Goal: Navigation & Orientation: Go to known website

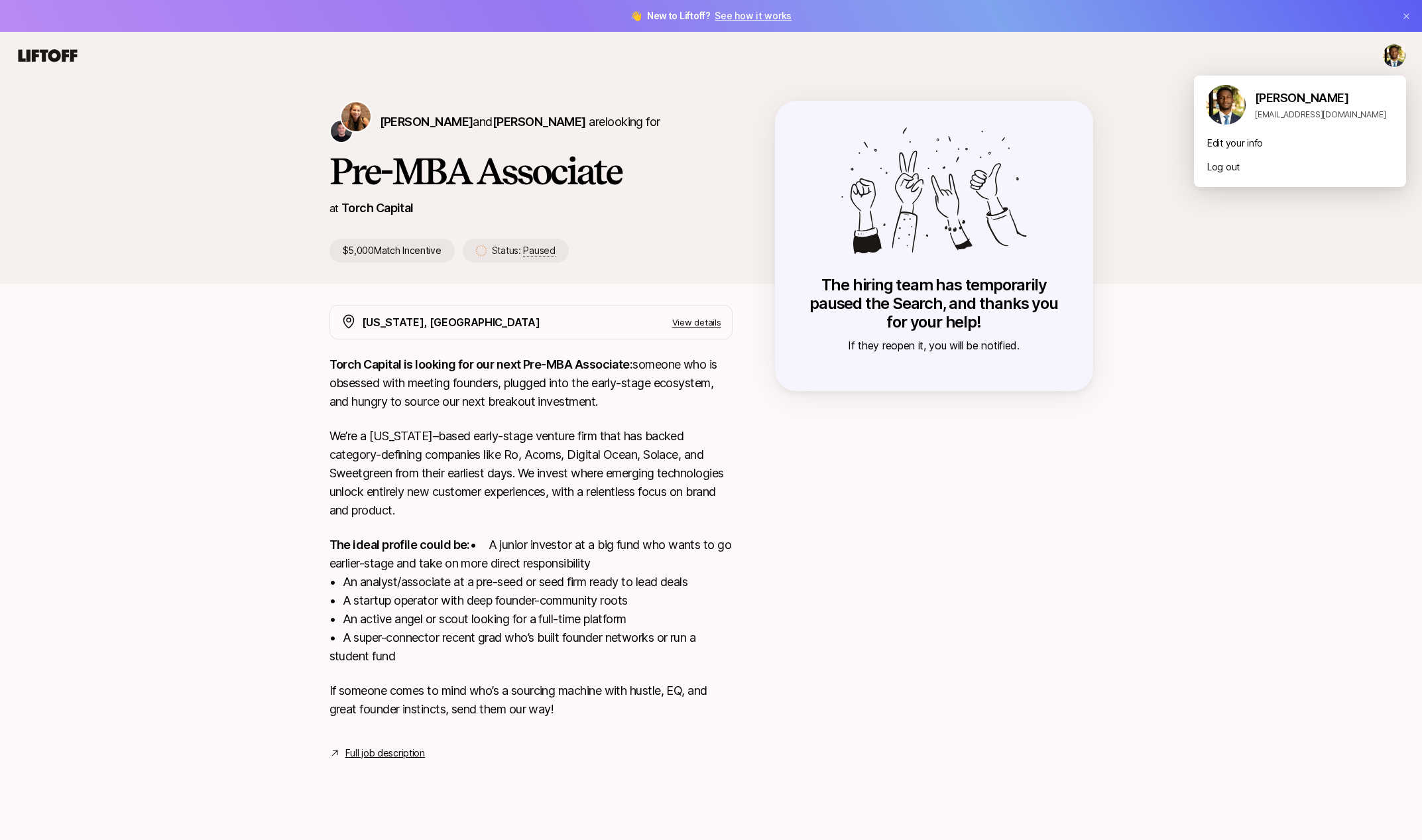
click at [1402, 50] on html "👋 New to Liftoff? See how it works [PERSON_NAME] and [PERSON_NAME] are looking …" at bounding box center [711, 420] width 1422 height 840
click at [1234, 111] on img at bounding box center [1226, 105] width 40 height 40
click at [1283, 87] on div "[PERSON_NAME] [EMAIL_ADDRESS][DOMAIN_NAME]" at bounding box center [1300, 107] width 212 height 48
click at [56, 63] on html "👋 New to Liftoff? See how it works [PERSON_NAME] and [PERSON_NAME] are looking …" at bounding box center [711, 420] width 1422 height 840
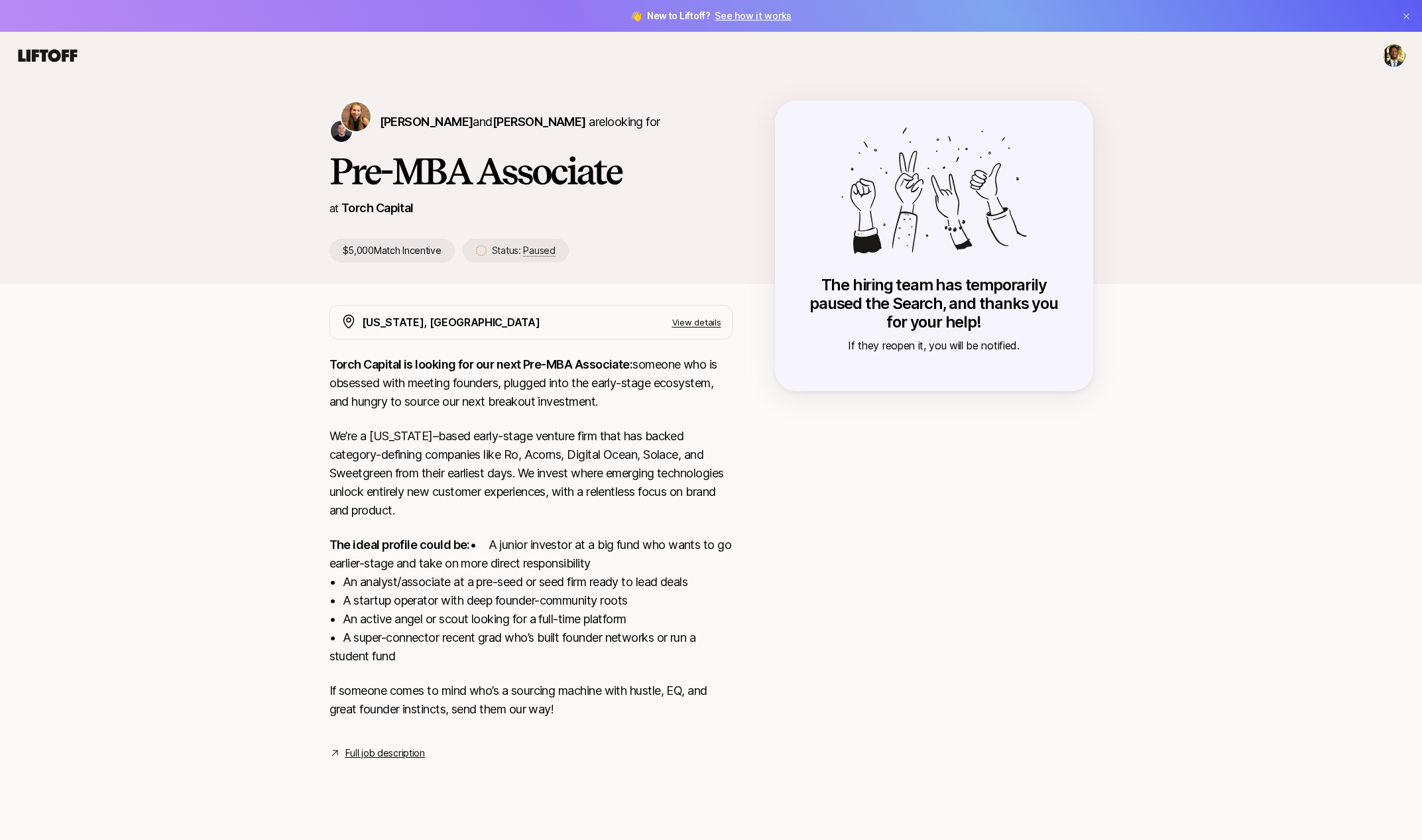
click at [55, 57] on icon at bounding box center [47, 55] width 63 height 18
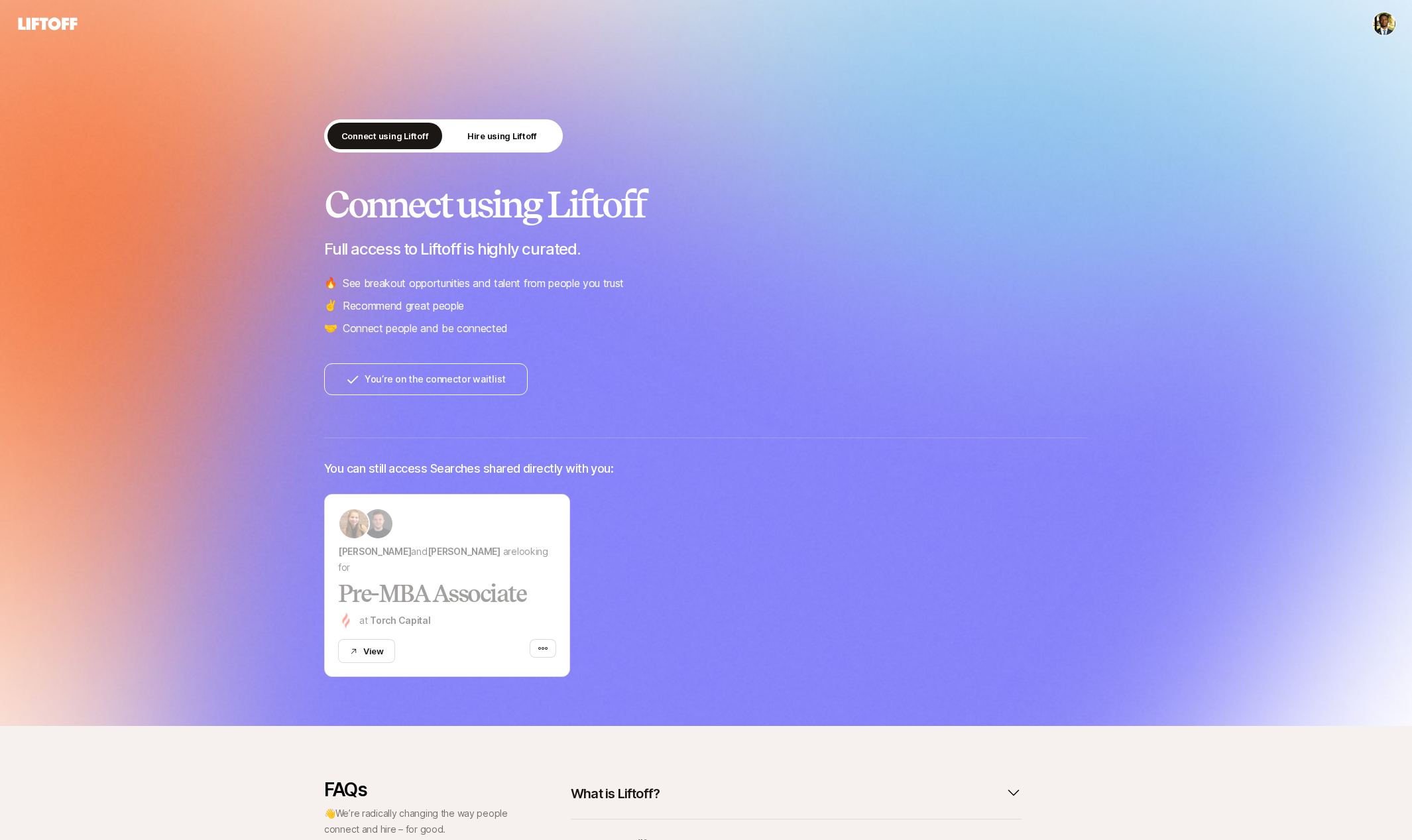
click at [357, 380] on icon at bounding box center [352, 379] width 14 height 14
click at [538, 646] on icon "button" at bounding box center [543, 648] width 11 height 11
click at [1389, 28] on html "Connect using Liftoff Hire using Liftoff Connect using Liftoff Full access to L…" at bounding box center [706, 420] width 1412 height 840
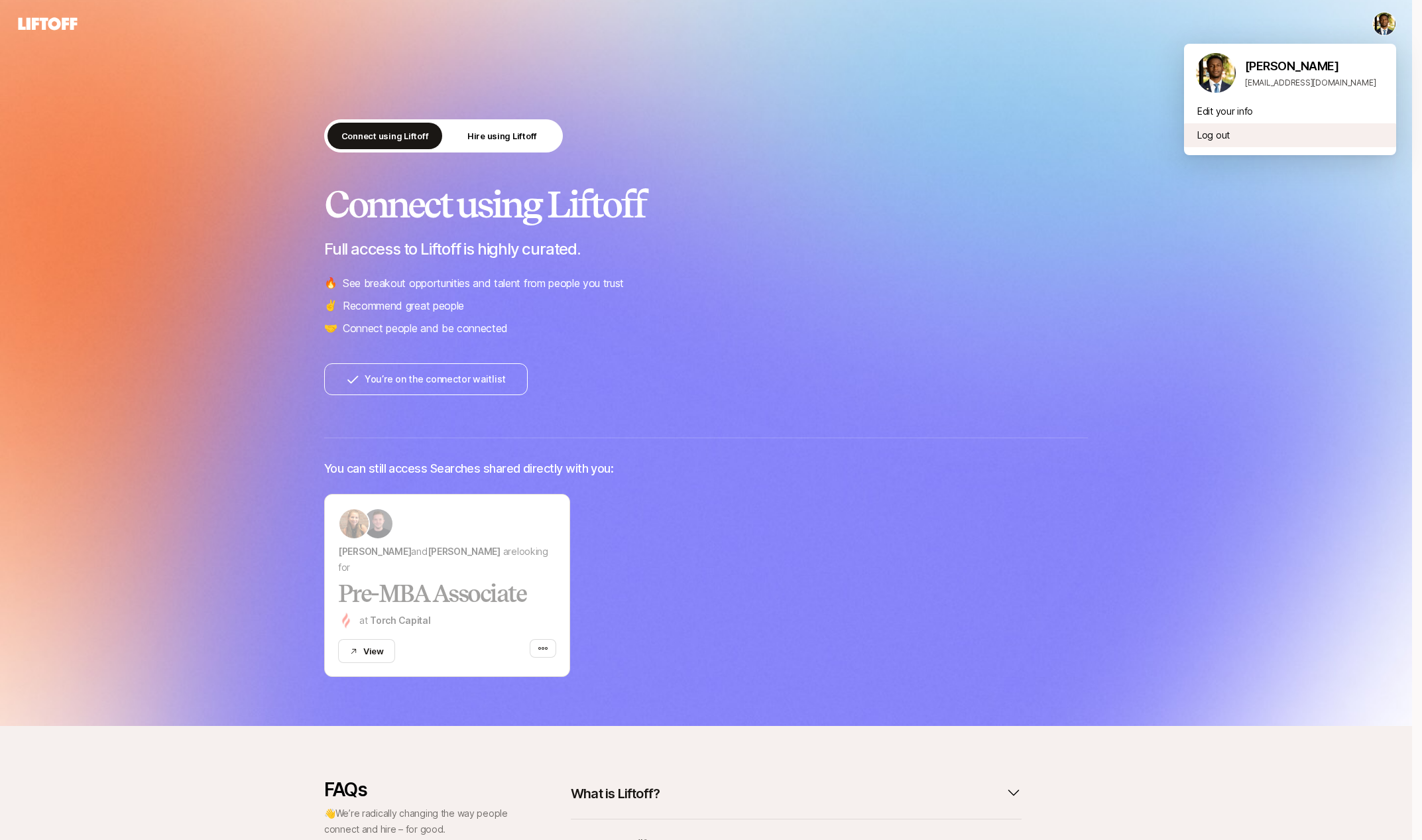
click at [1241, 134] on div "Log out" at bounding box center [1290, 135] width 212 height 24
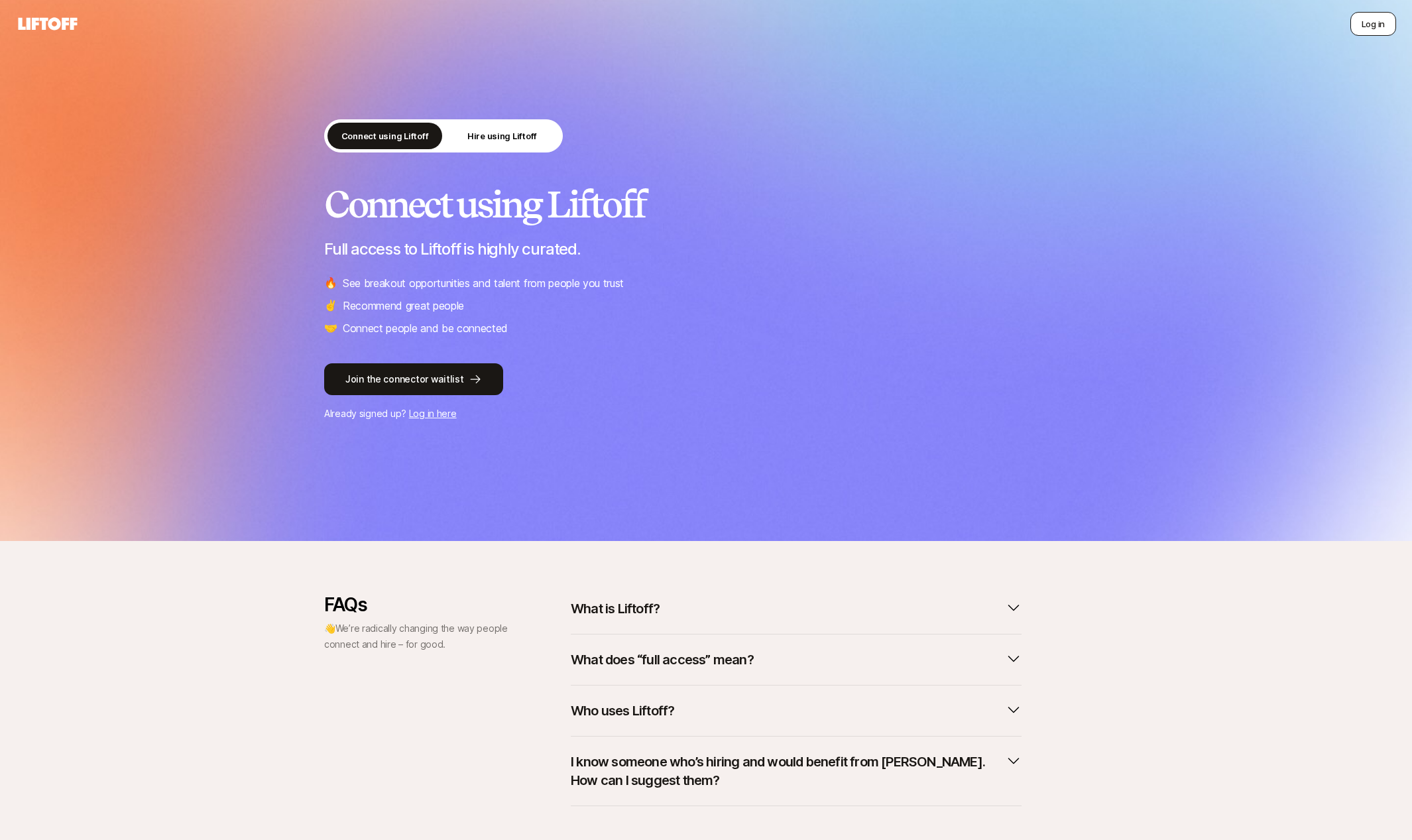
click at [1363, 21] on button "Log in" at bounding box center [1373, 24] width 46 height 24
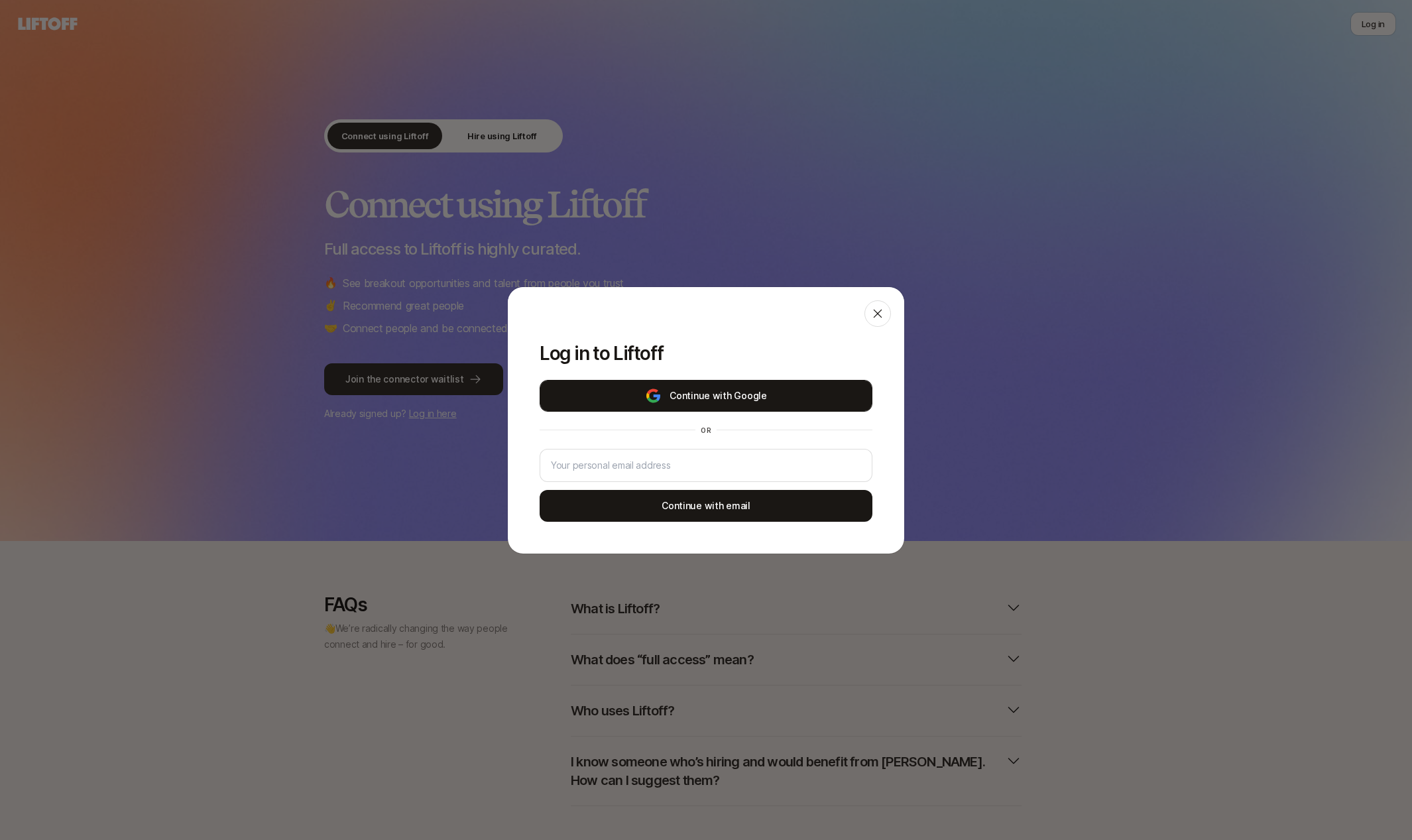
click at [750, 404] on button "Continue with Google" at bounding box center [706, 395] width 333 height 32
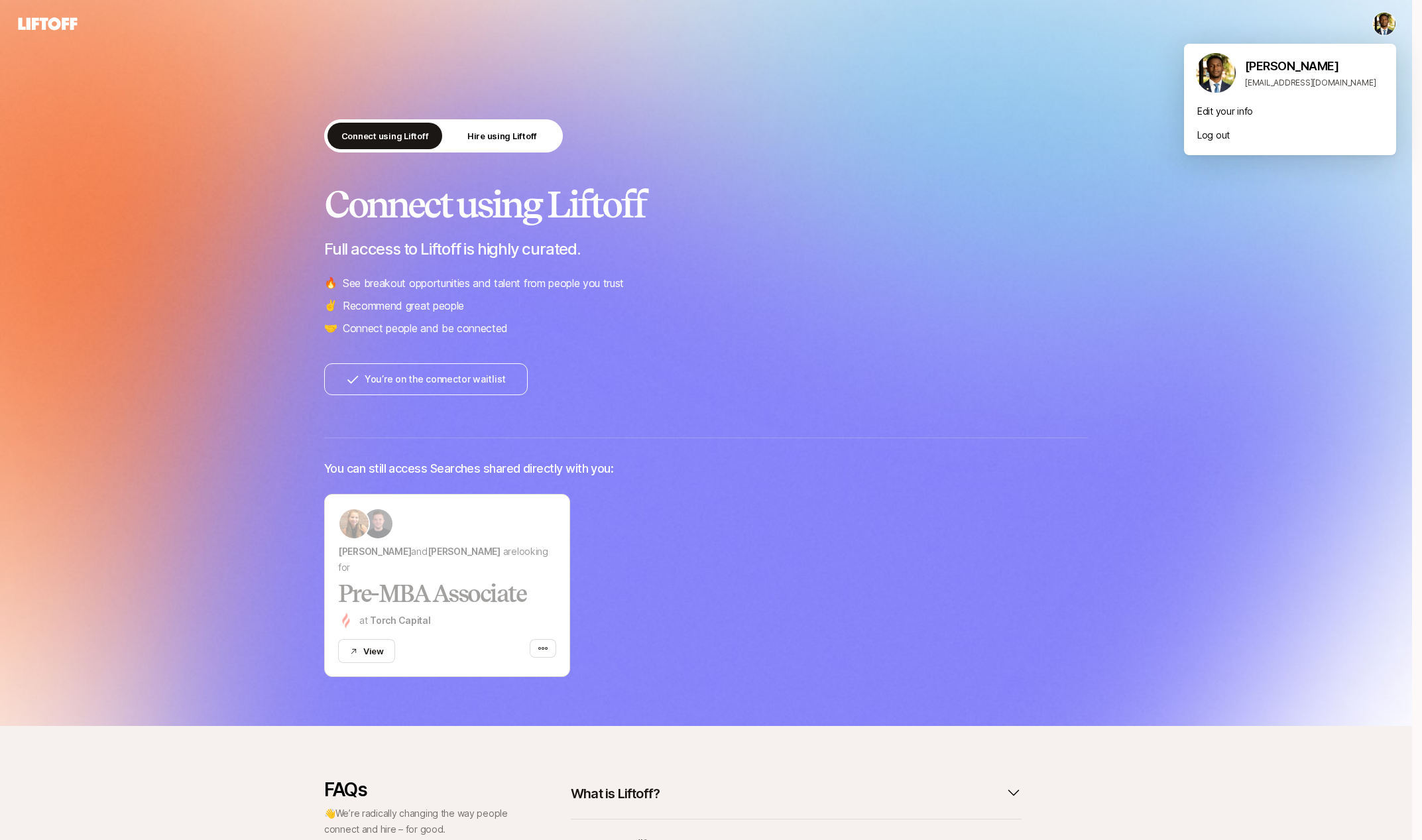
click at [1380, 31] on html "Connect using Liftoff Hire using Liftoff Connect using Liftoff Full access to L…" at bounding box center [711, 420] width 1422 height 840
drag, startPoint x: 152, startPoint y: 806, endPoint x: 162, endPoint y: 794, distance: 15.6
click at [152, 807] on html "Connect using Liftoff Hire using Liftoff Connect using Liftoff Full access to L…" at bounding box center [711, 420] width 1422 height 840
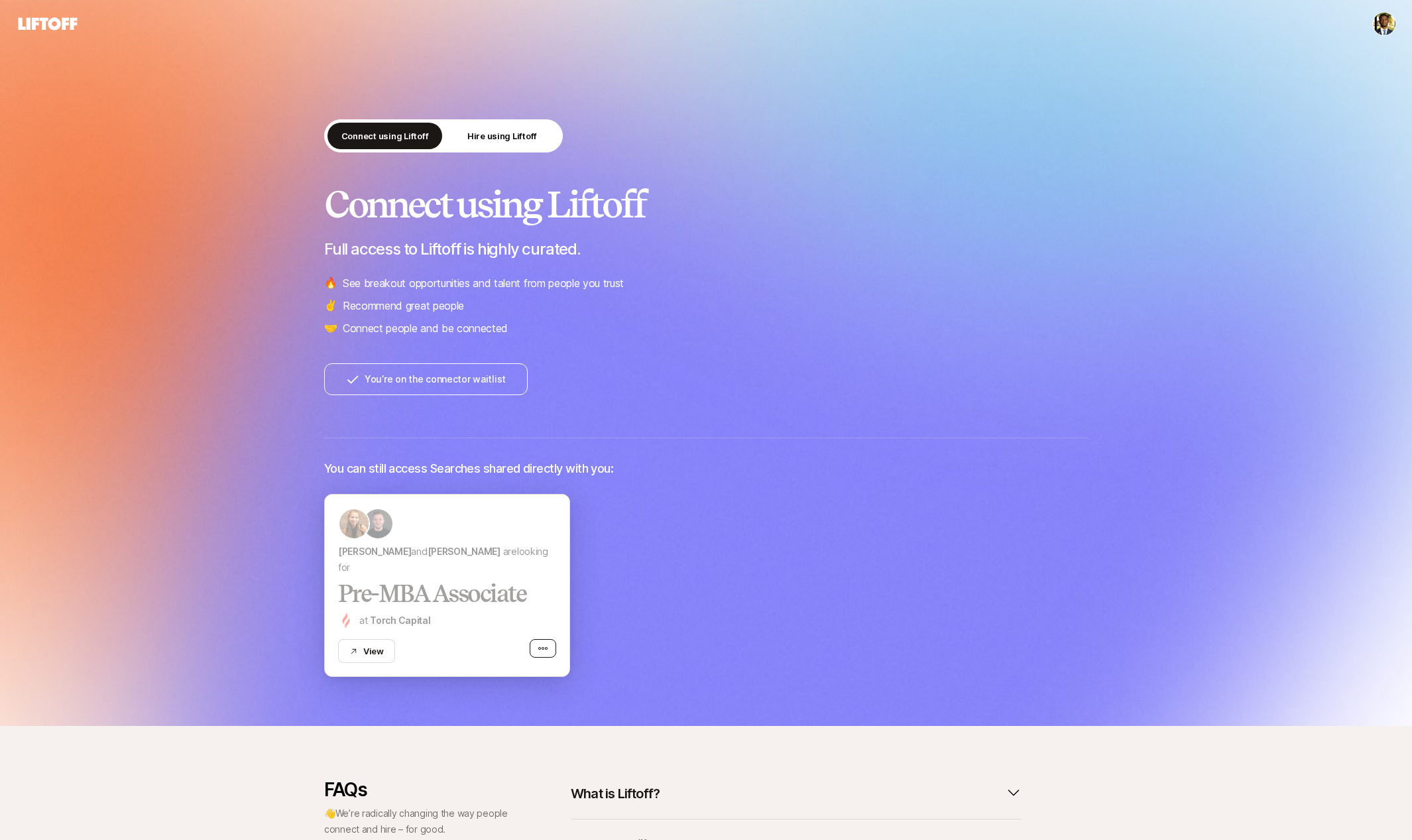
click at [540, 646] on icon "button" at bounding box center [543, 648] width 11 height 11
click at [370, 656] on button "View" at bounding box center [366, 651] width 57 height 24
